Goal: Task Accomplishment & Management: Manage account settings

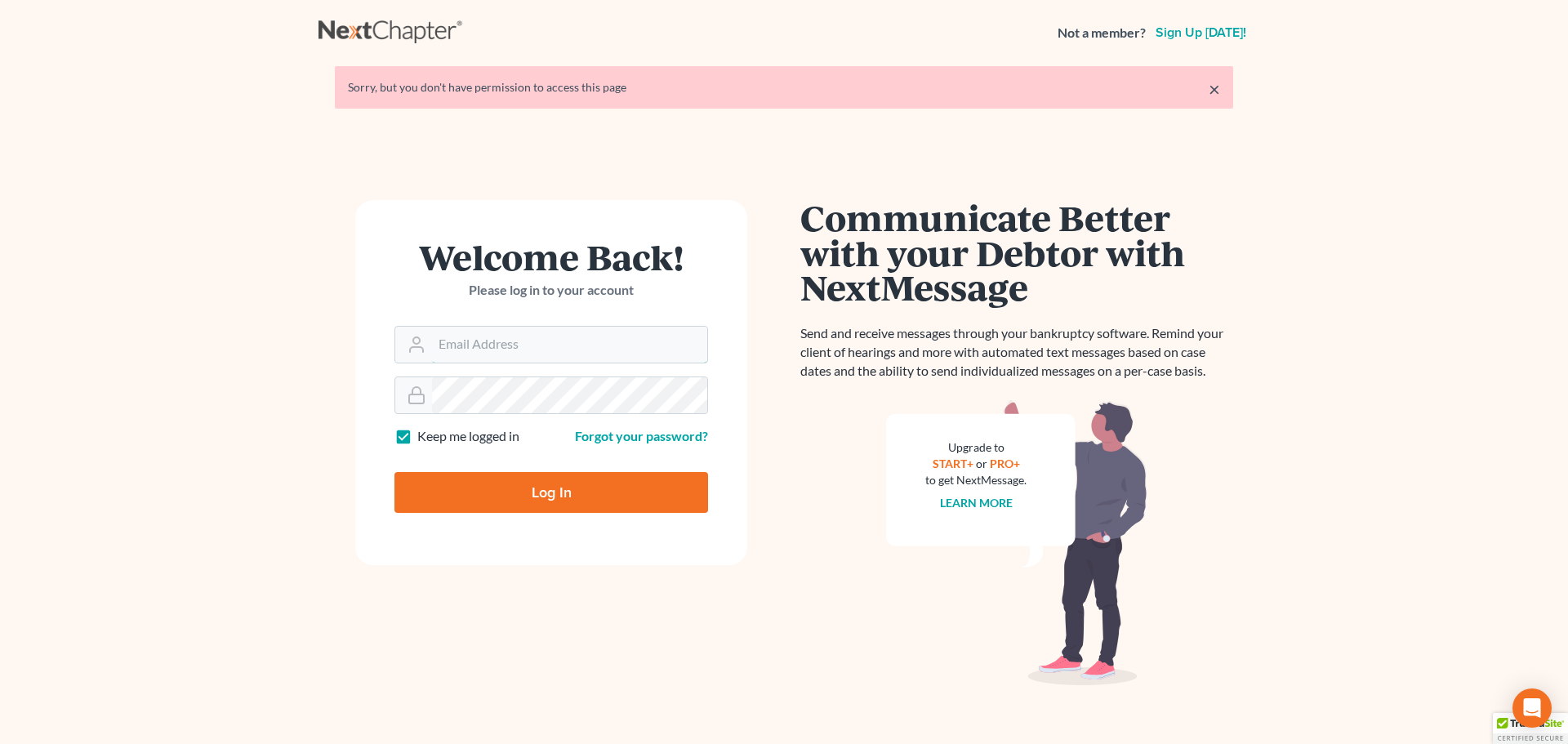
type input "Rflynnlawllc@gmail.com"
click at [549, 494] on input "Log In" at bounding box center [551, 492] width 314 height 41
type input "Thinking..."
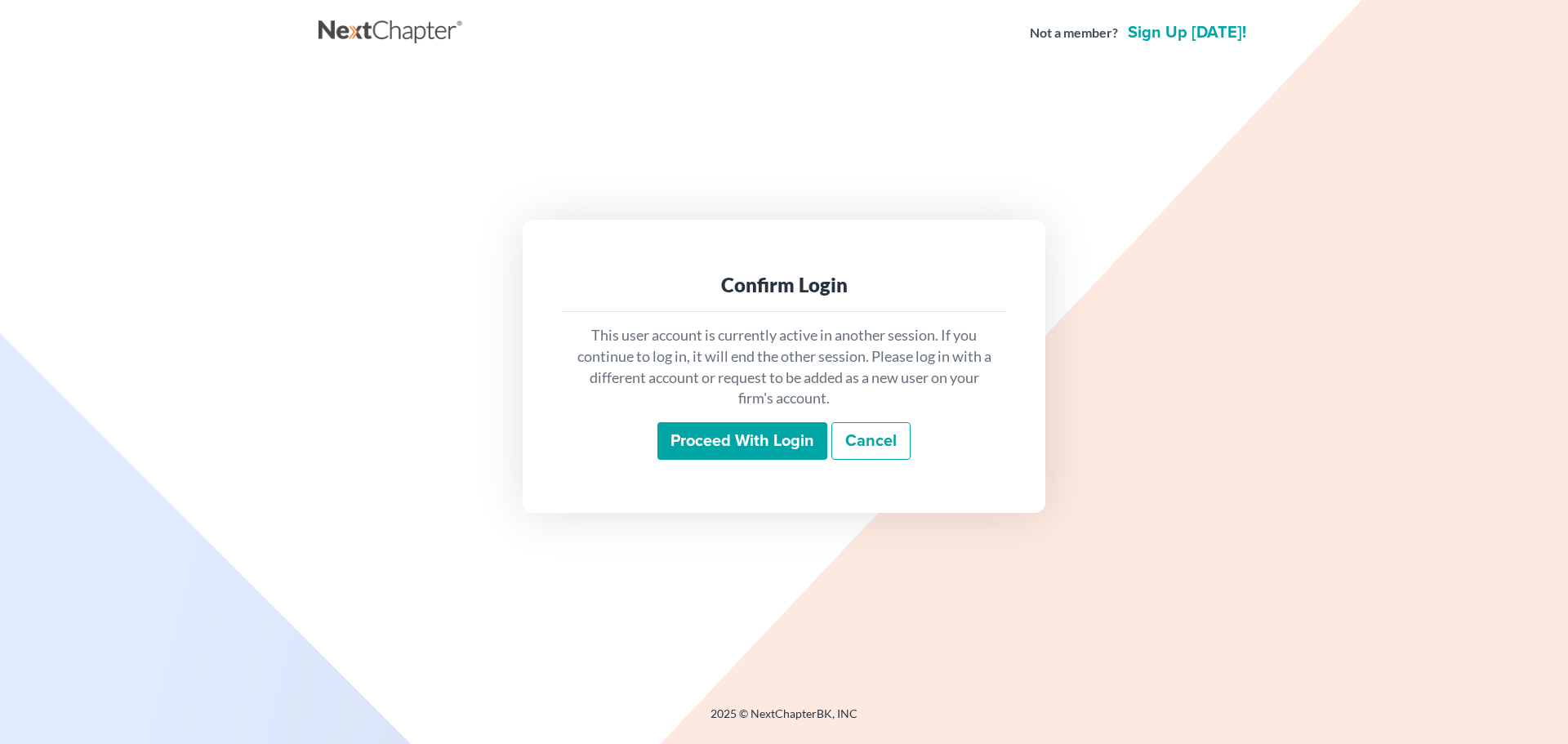
click at [678, 440] on input "Proceed with login" at bounding box center [742, 441] width 170 height 37
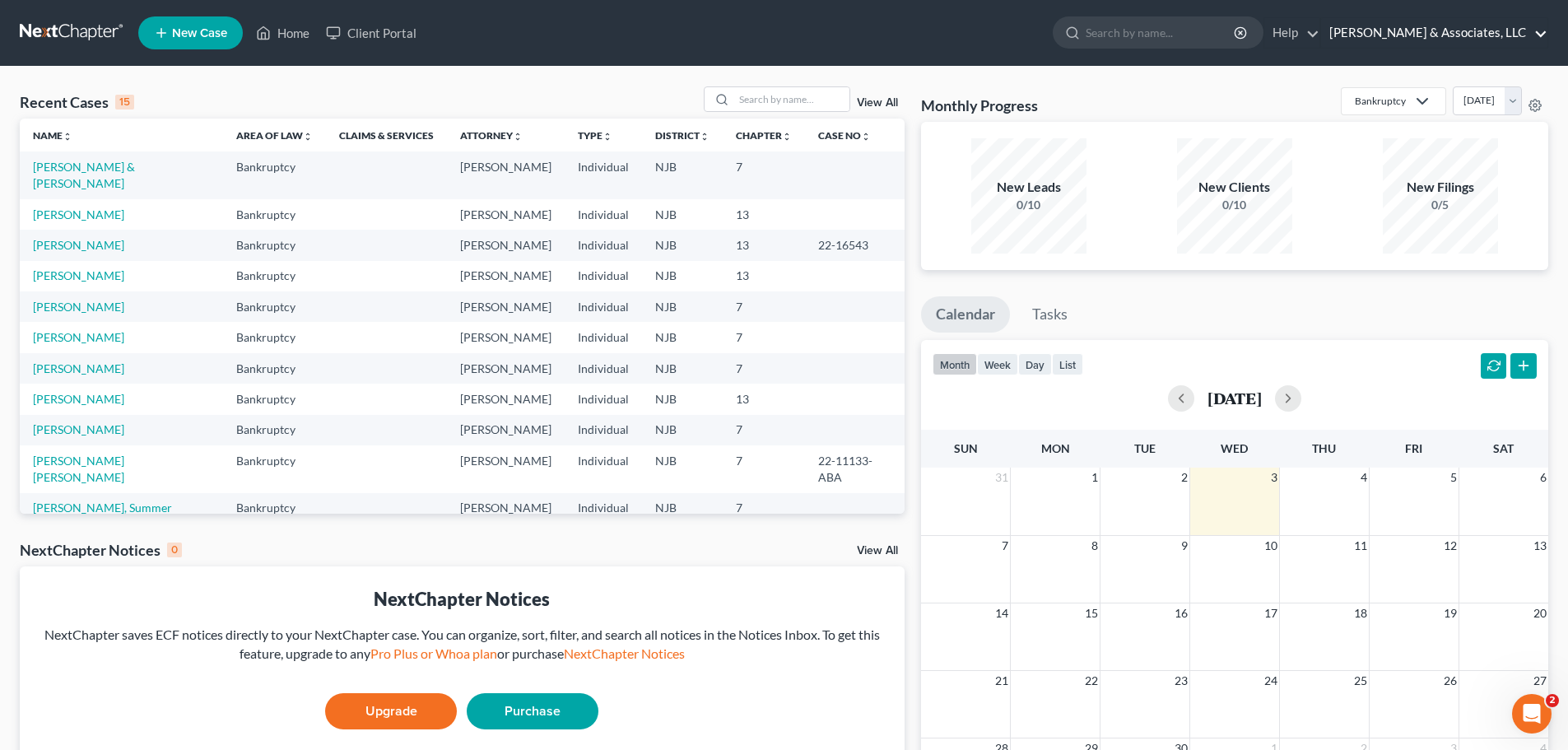
click at [1436, 38] on link "Flynn & Associates, LLC" at bounding box center [1434, 32] width 227 height 30
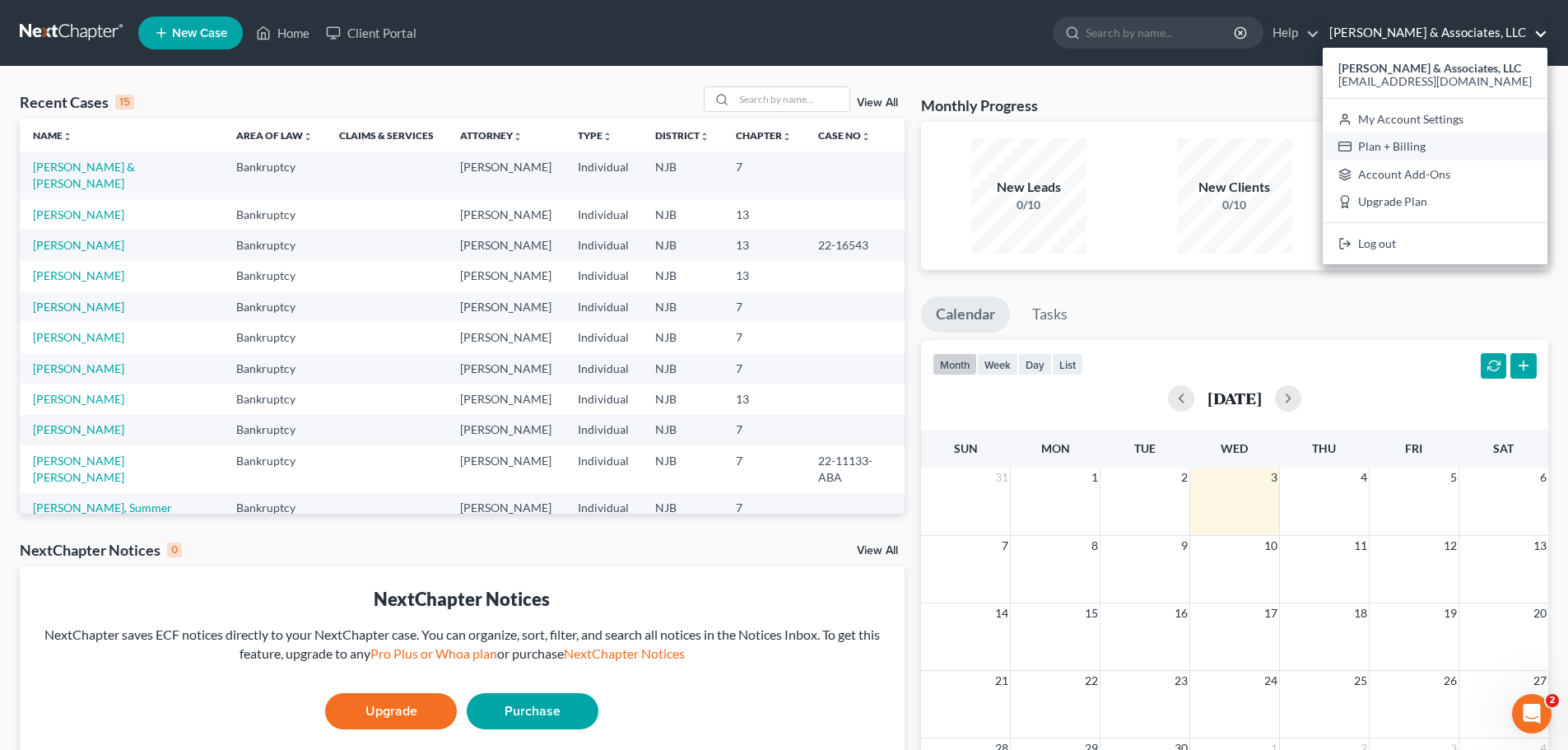
click at [1466, 155] on link "Plan + Billing" at bounding box center [1435, 147] width 225 height 28
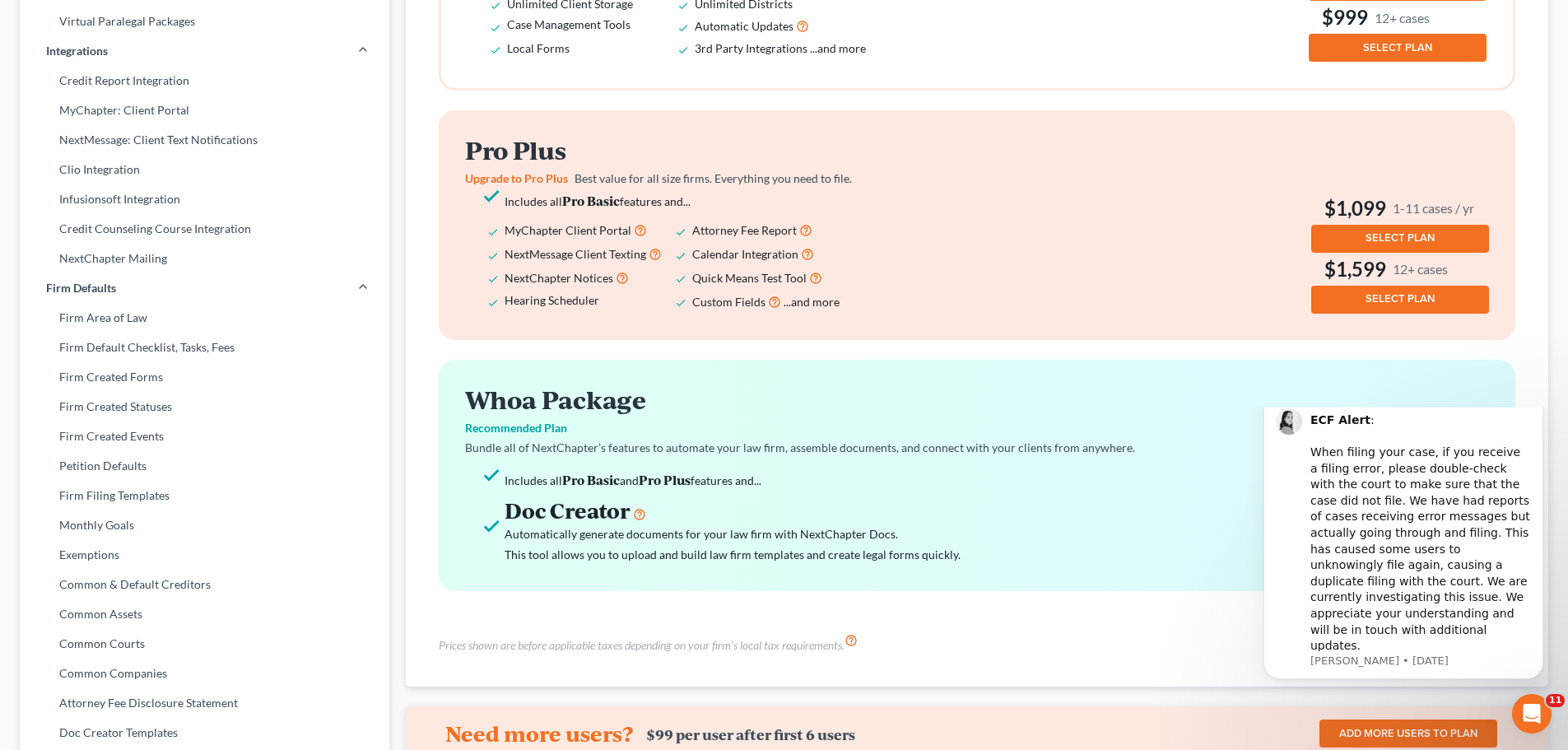
scroll to position [580, 0]
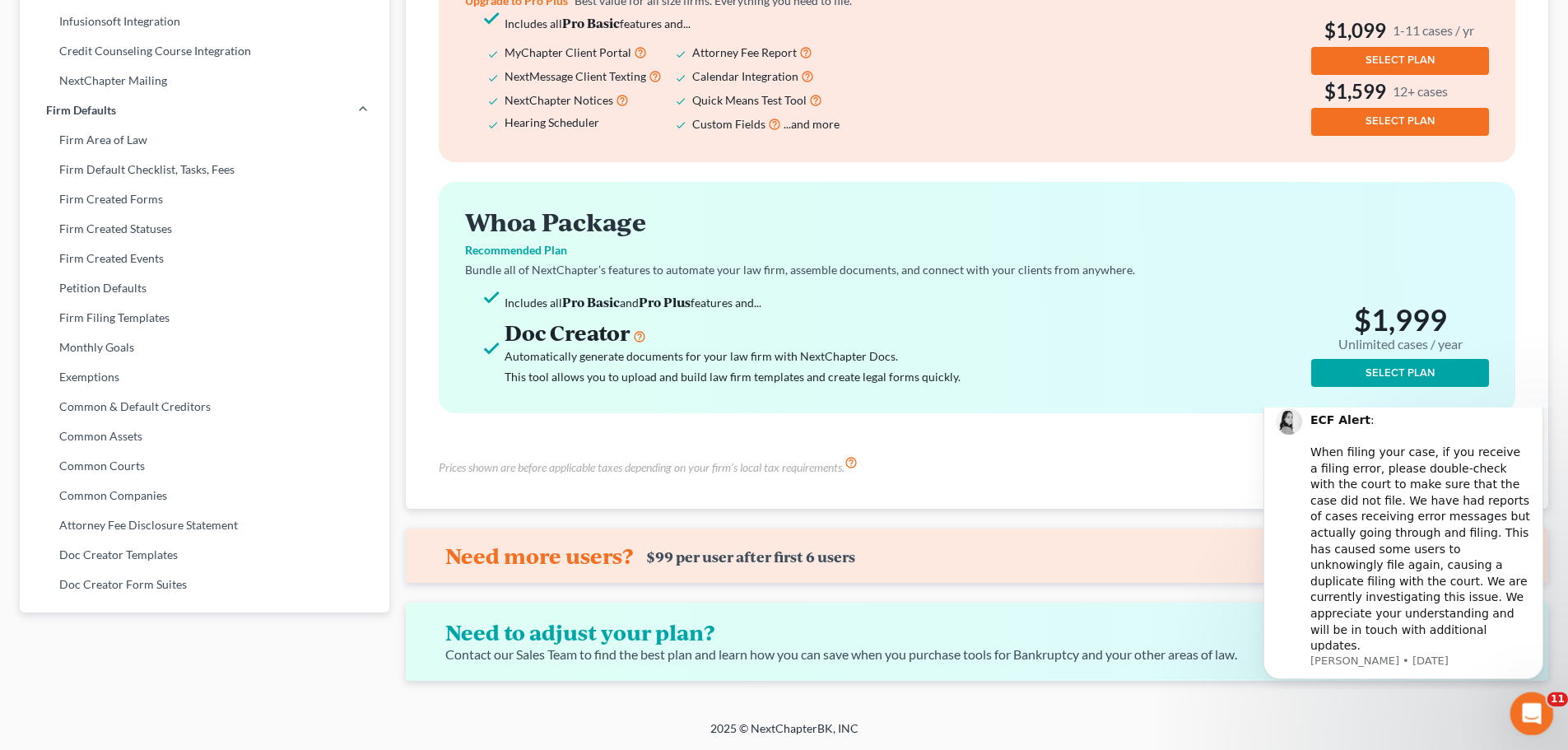
click at [1531, 712] on icon "Open Intercom Messenger" at bounding box center [1530, 711] width 12 height 13
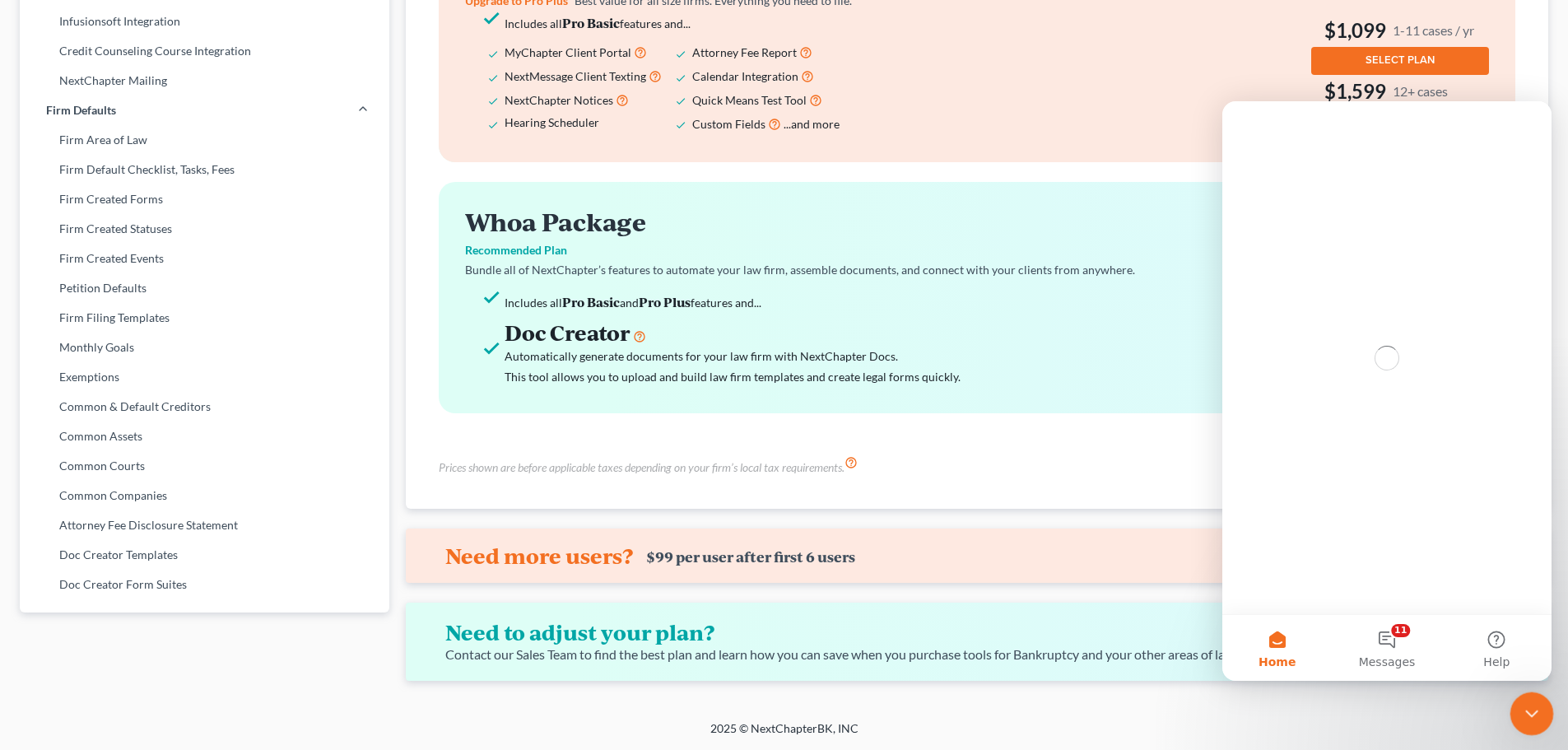
scroll to position [0, 0]
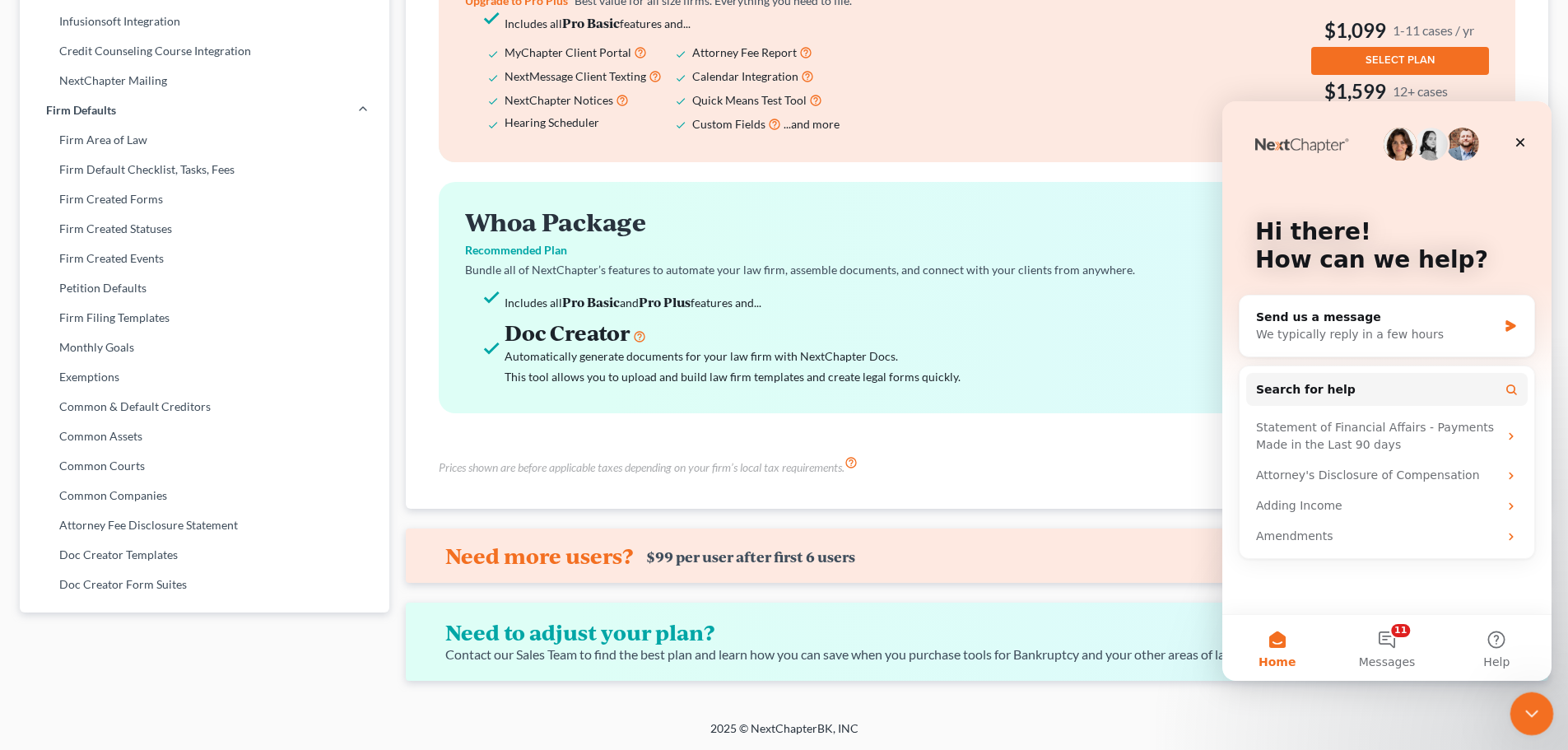
click at [1525, 714] on icon "Close Intercom Messenger" at bounding box center [1529, 711] width 20 height 20
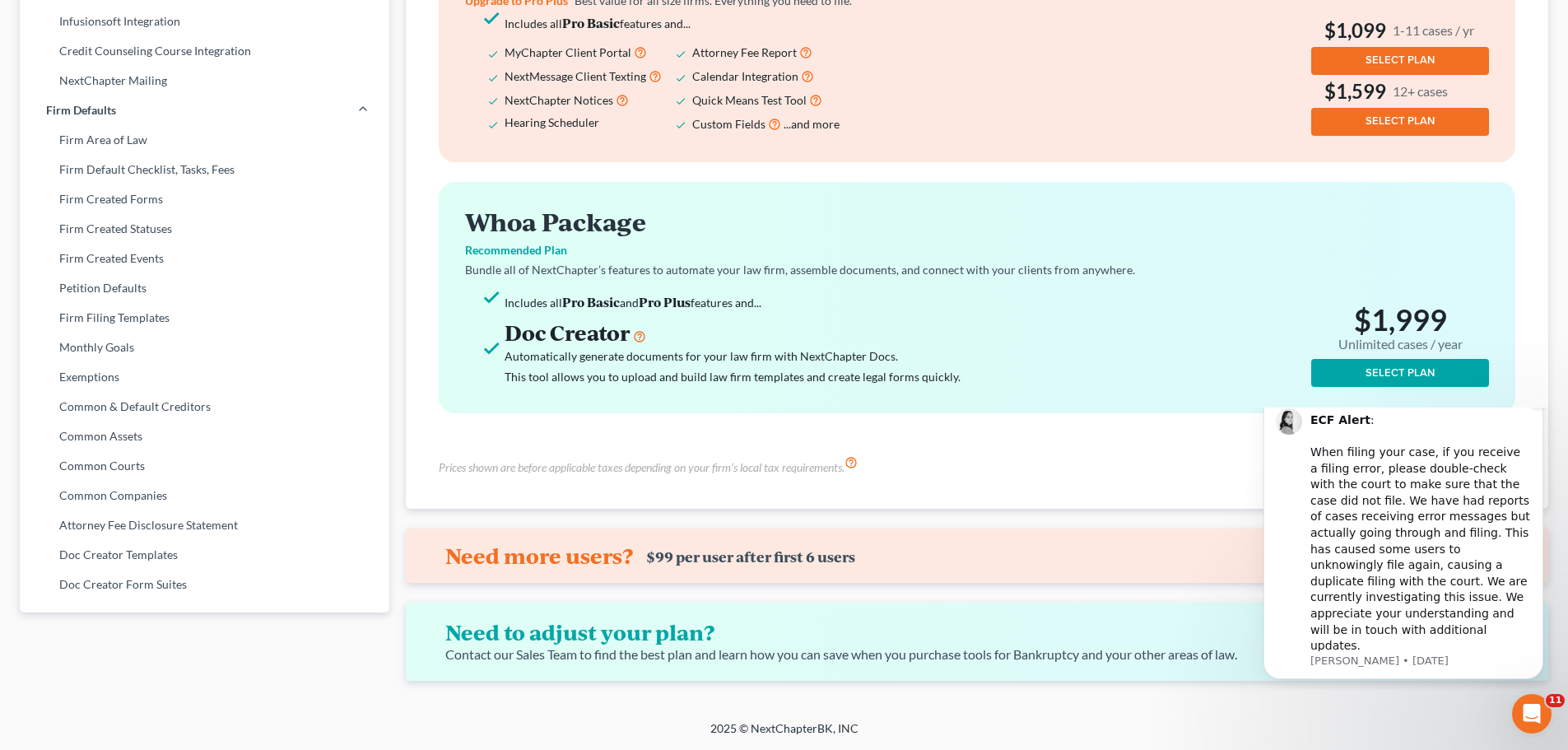
click at [1538, 402] on icon "Dismiss notification" at bounding box center [1538, 398] width 9 height 9
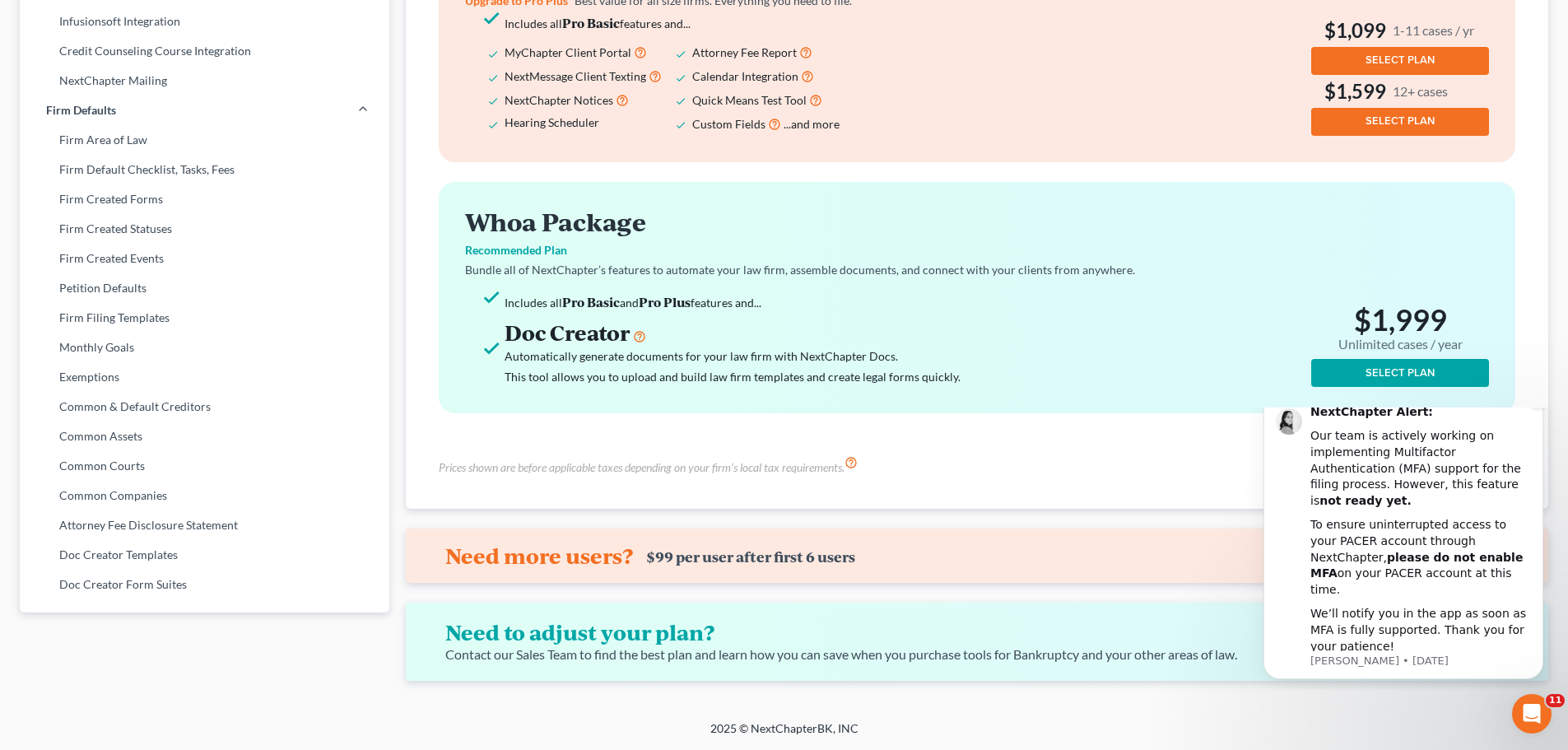
click at [1541, 401] on icon "Dismiss notification" at bounding box center [1537, 398] width 6 height 6
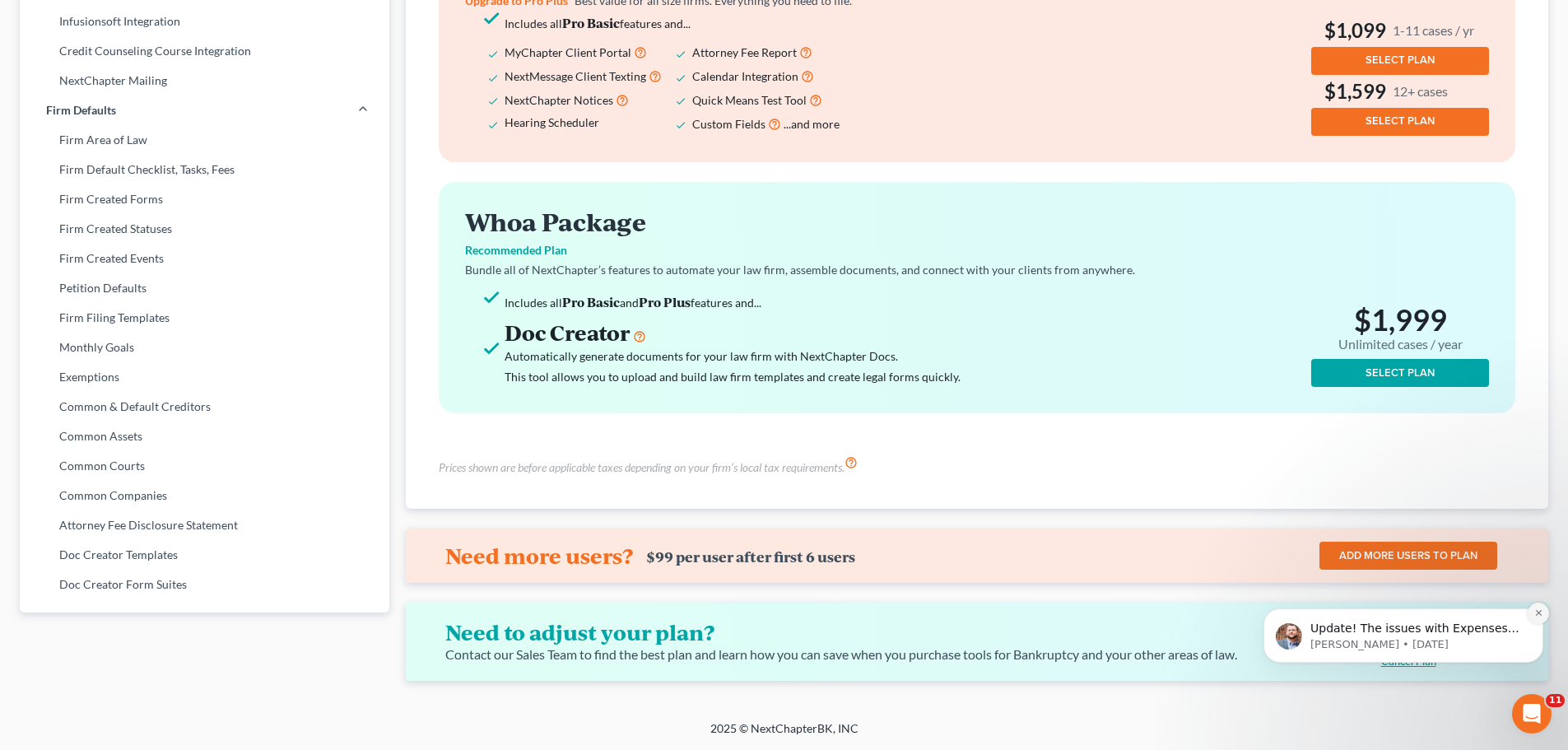
click at [1541, 608] on button "Dismiss notification" at bounding box center [1537, 613] width 21 height 21
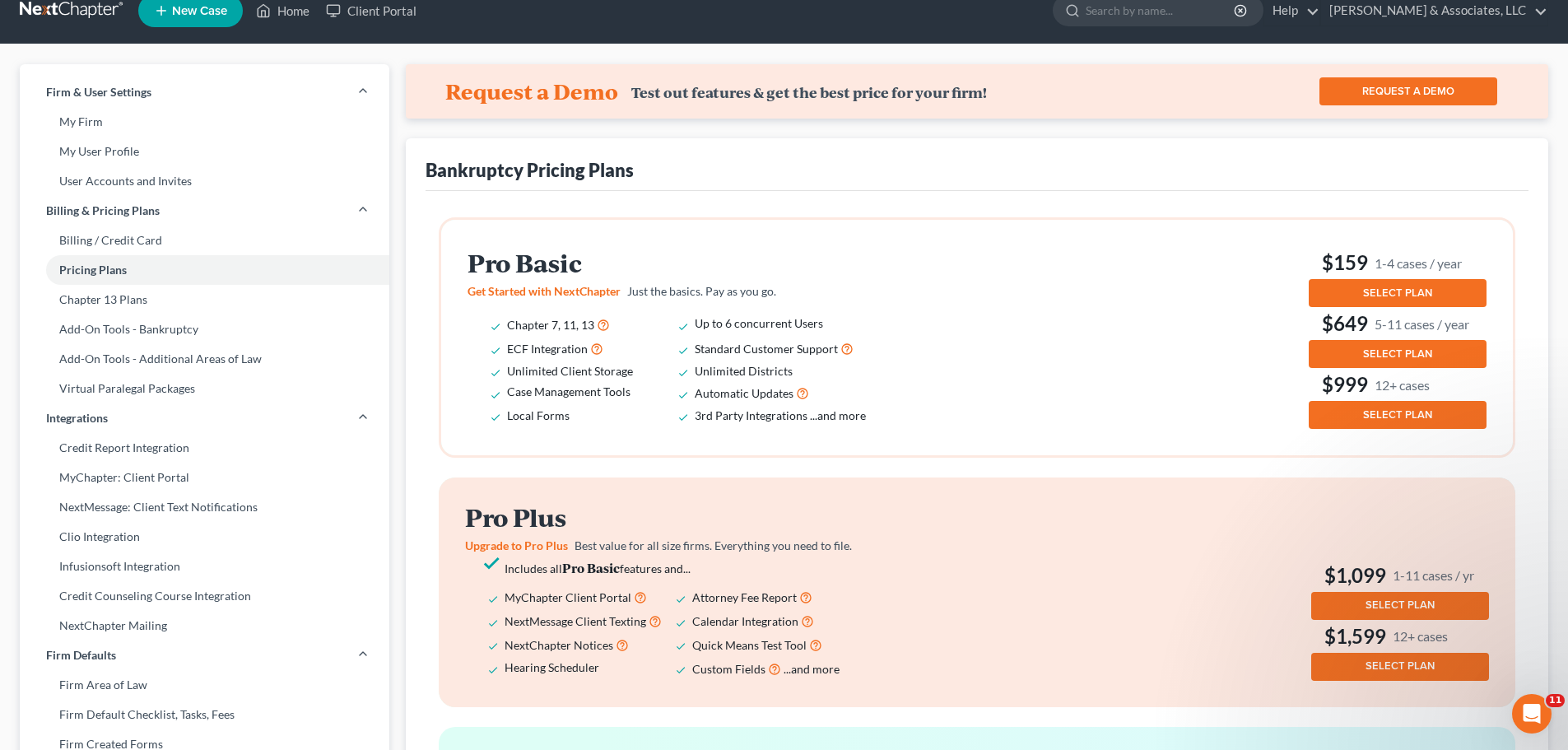
scroll to position [3, 0]
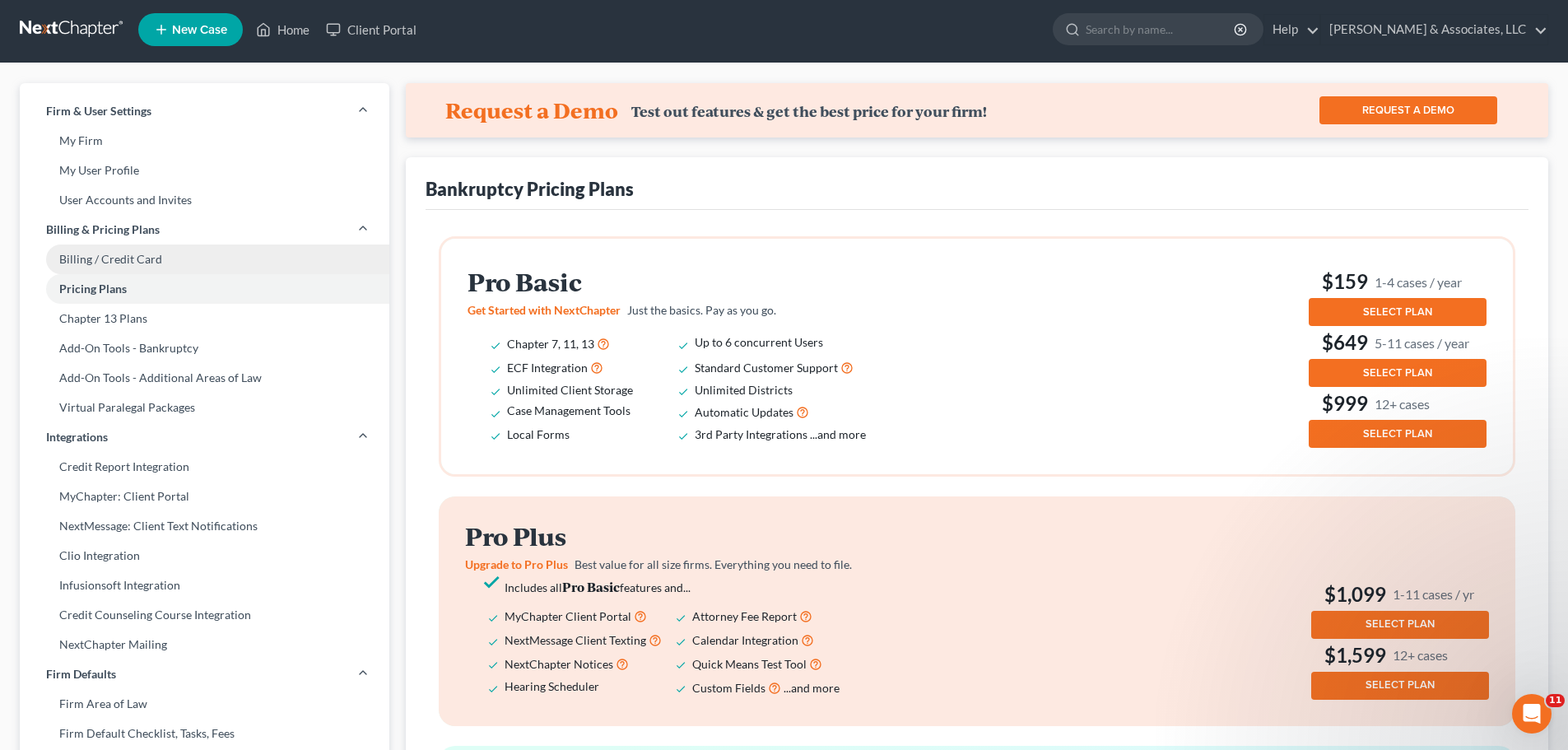
click at [143, 256] on link "Billing / Credit Card" at bounding box center [204, 259] width 370 height 30
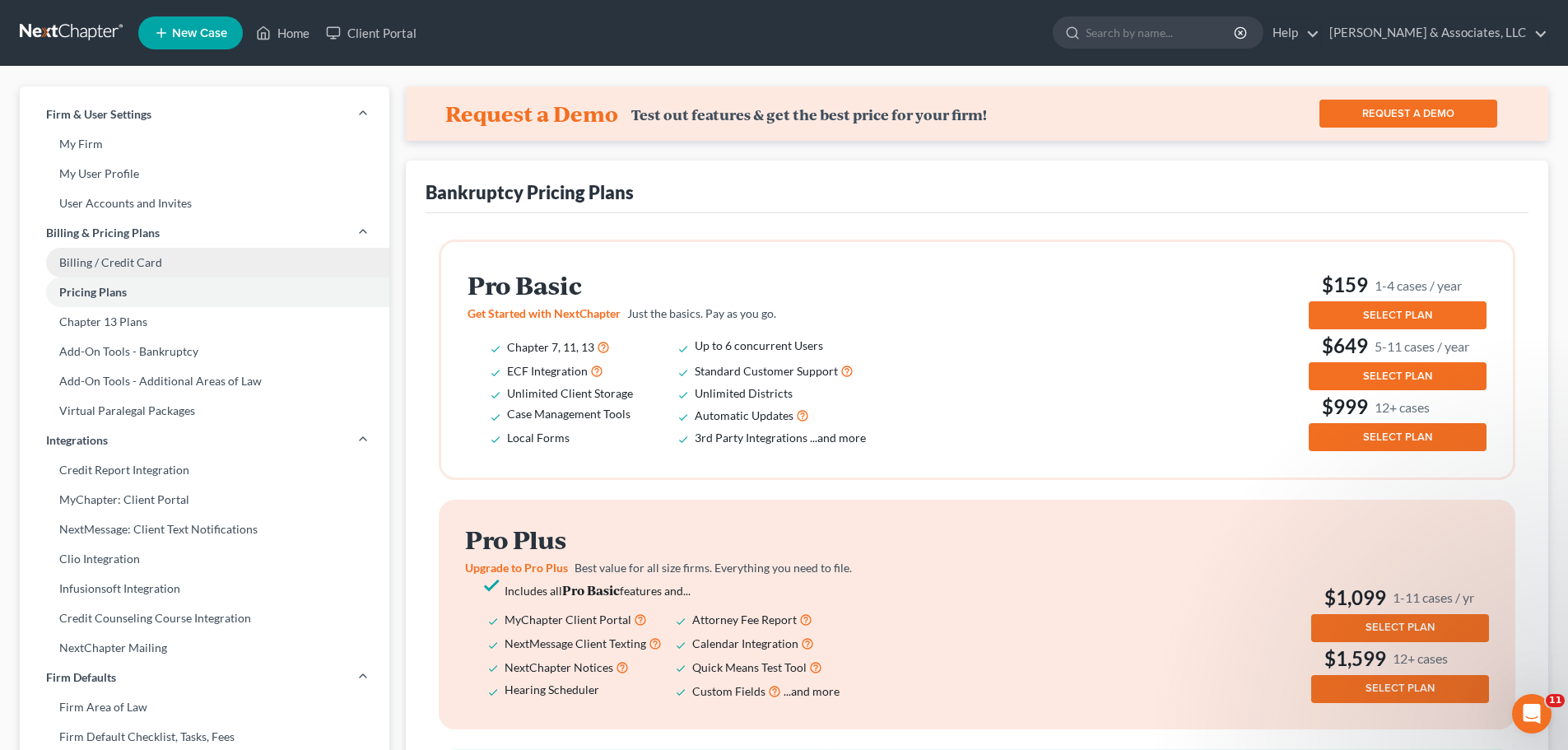
select select "33"
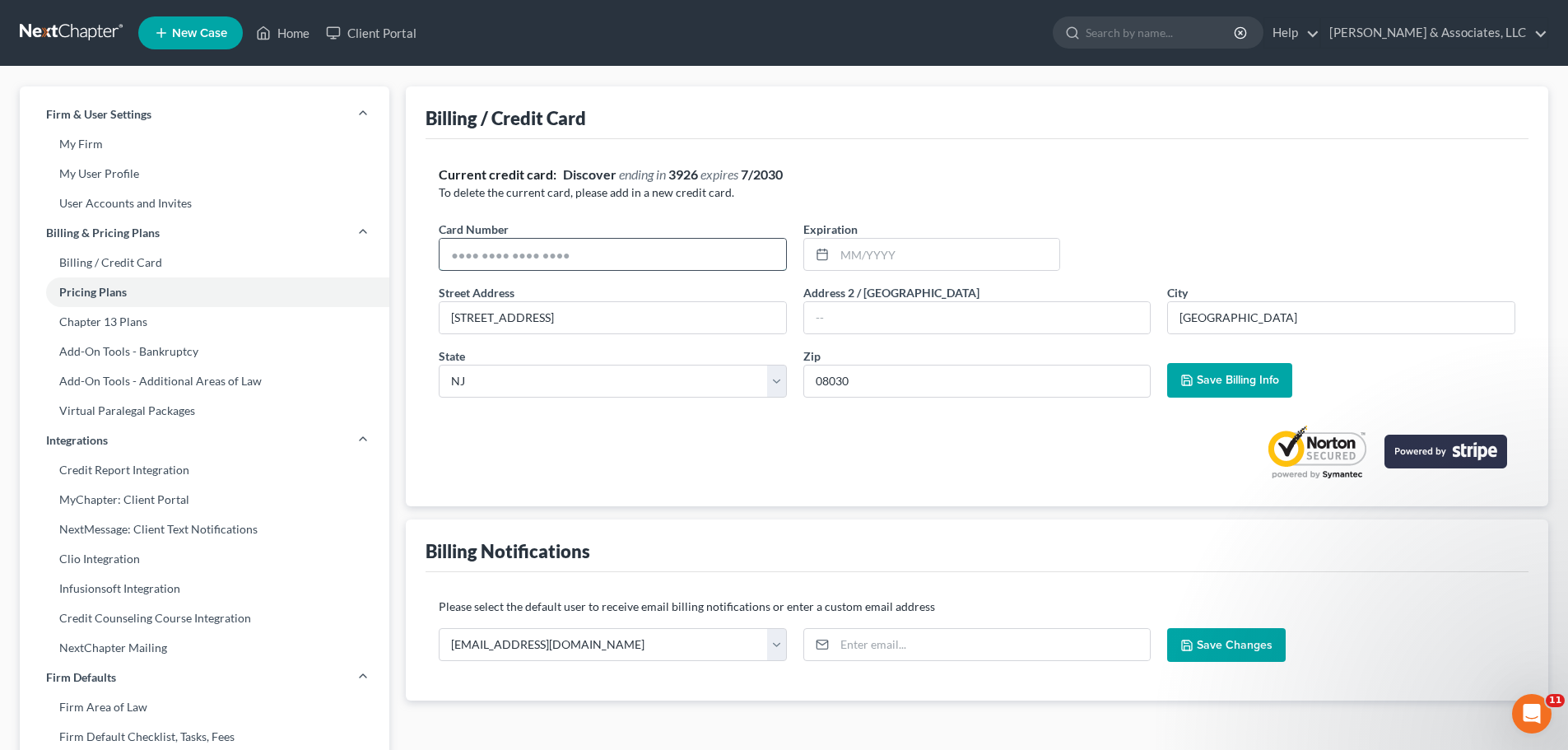
click at [704, 255] on input "text" at bounding box center [612, 254] width 347 height 32
type input "6011398554806960"
type input "07/2030"
click at [1224, 385] on span "Save Billing Info" at bounding box center [1238, 380] width 83 height 14
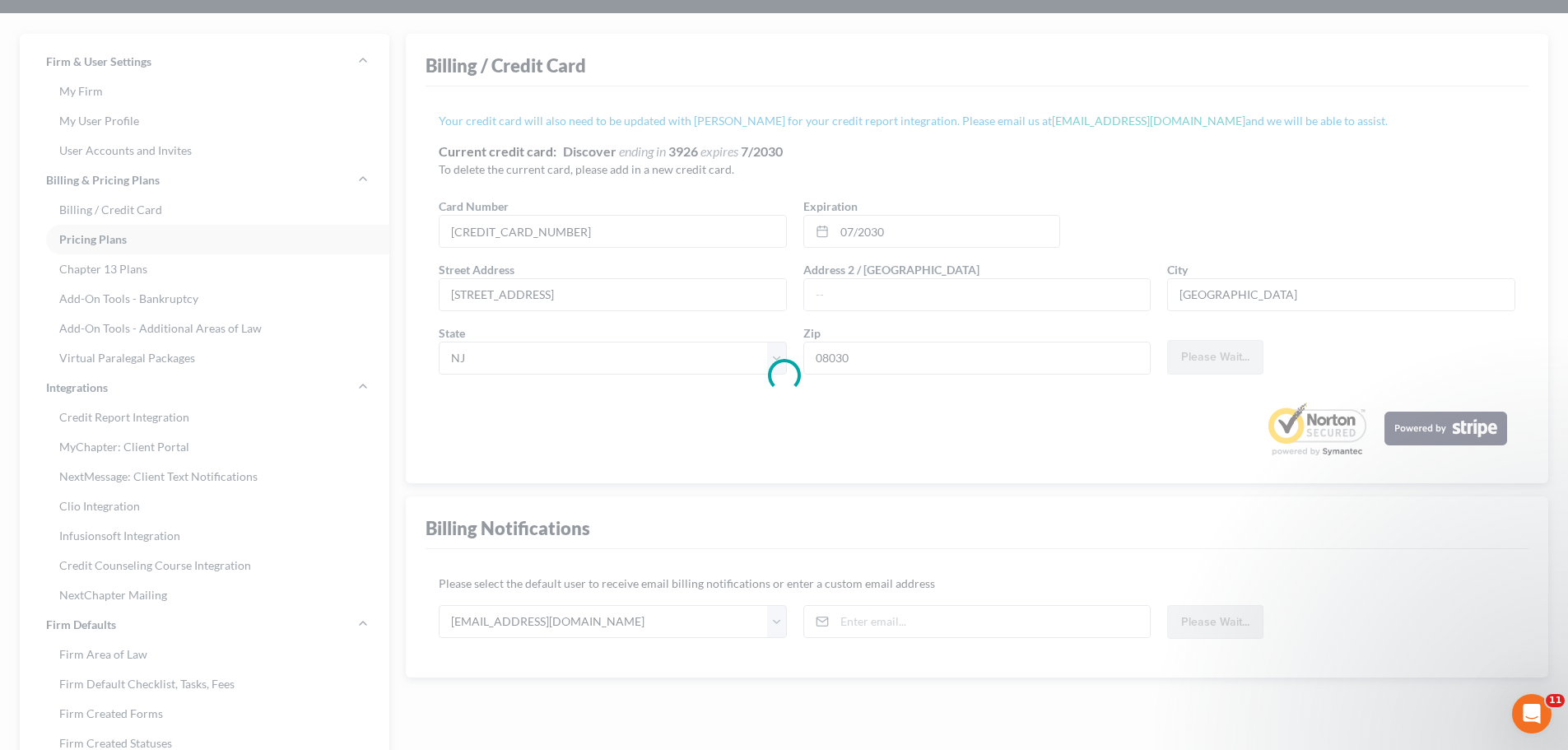
scroll to position [83, 0]
